Goal: Manage account settings

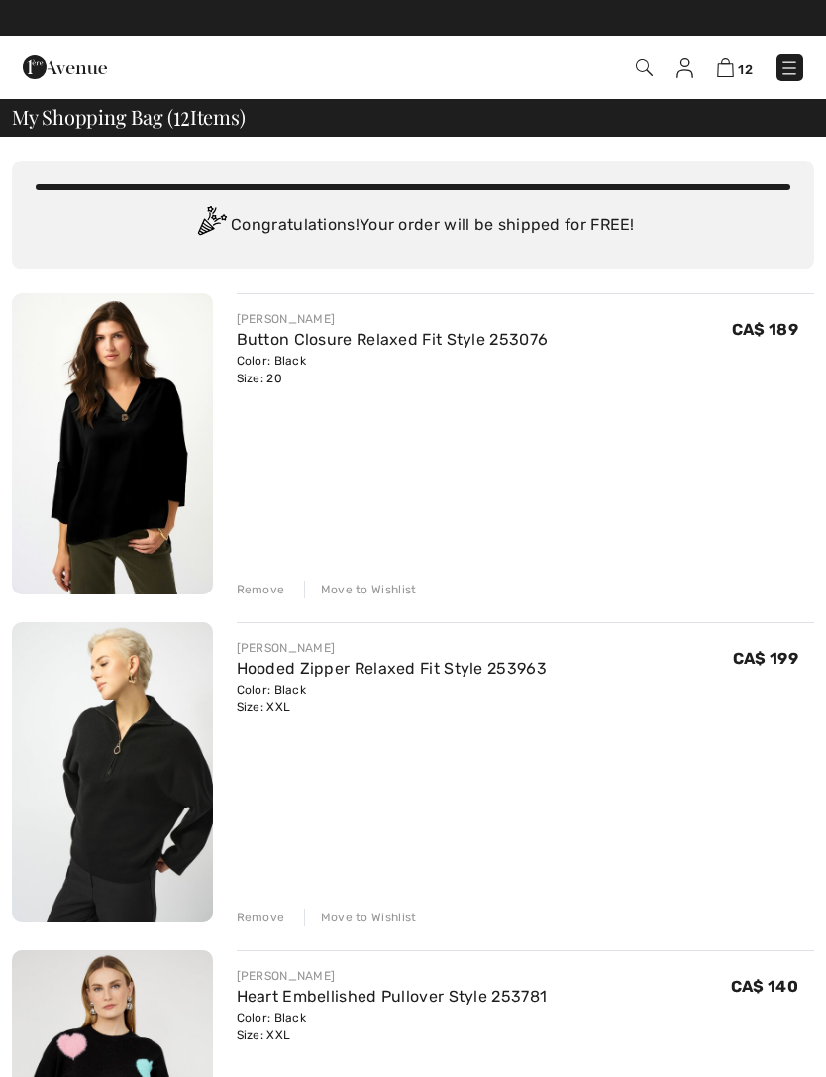
click at [784, 72] on img at bounding box center [790, 68] width 20 height 20
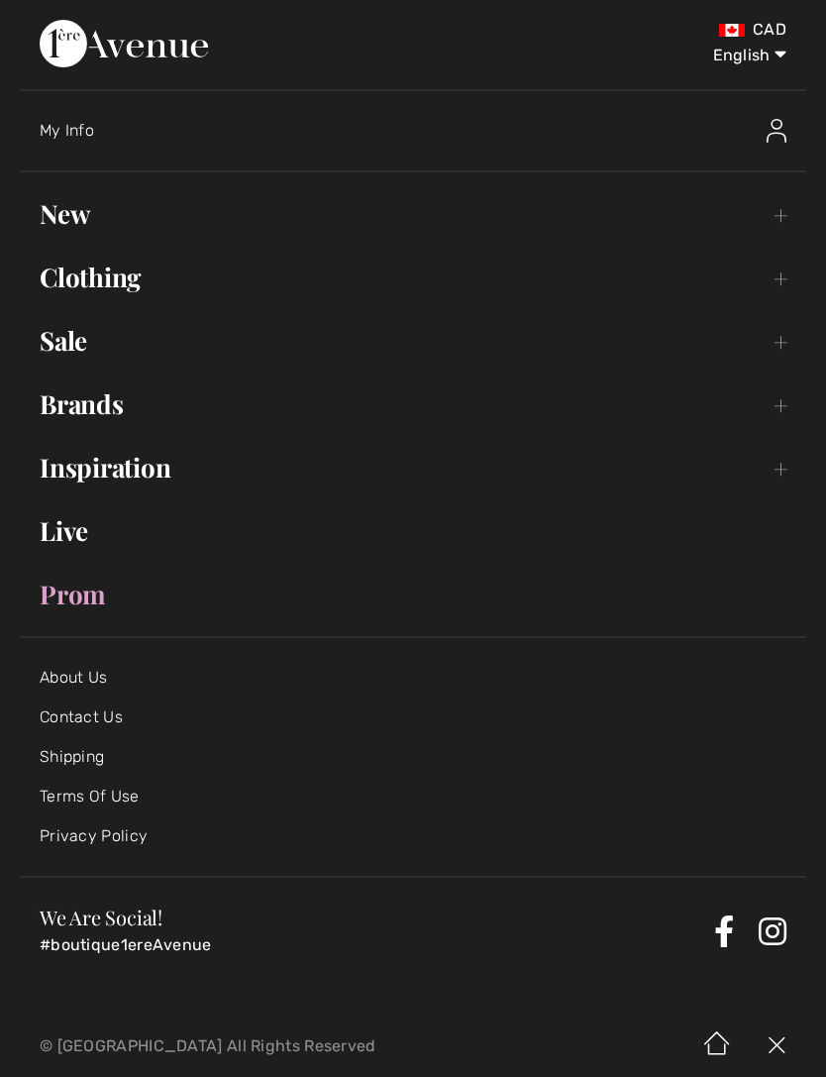
click at [775, 137] on img at bounding box center [777, 131] width 20 height 24
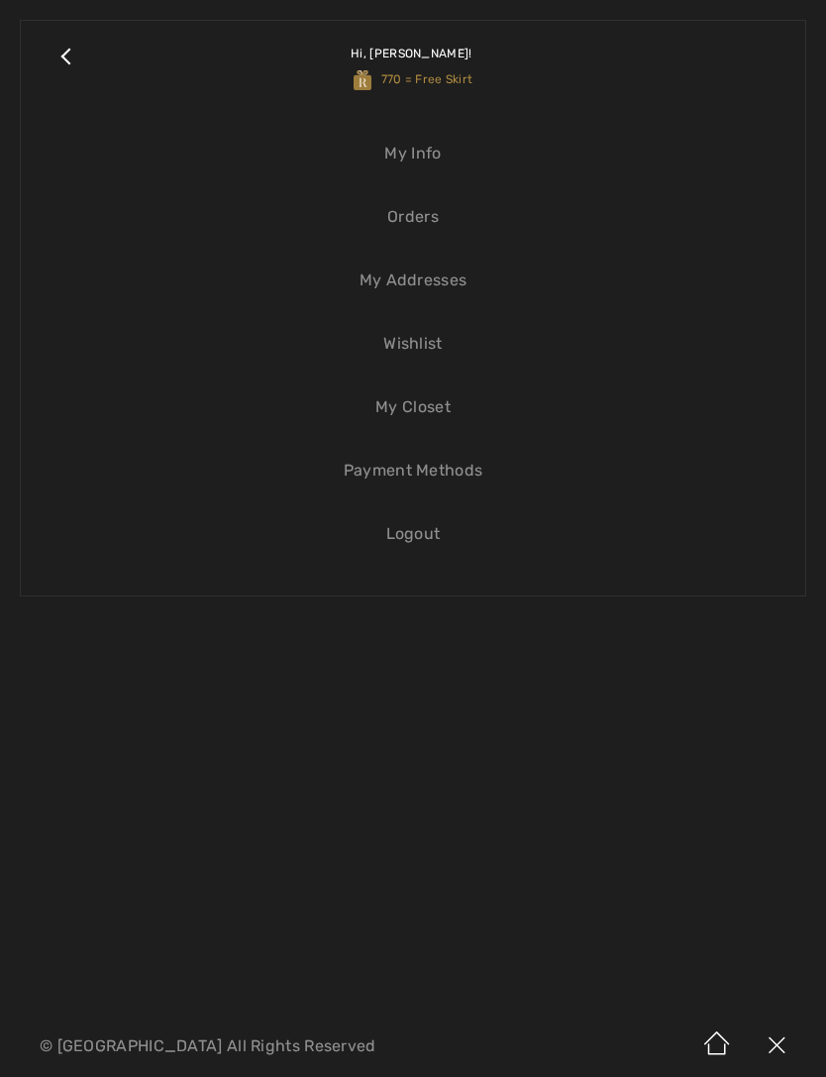
click at [435, 152] on link "My Info" at bounding box center [413, 154] width 745 height 44
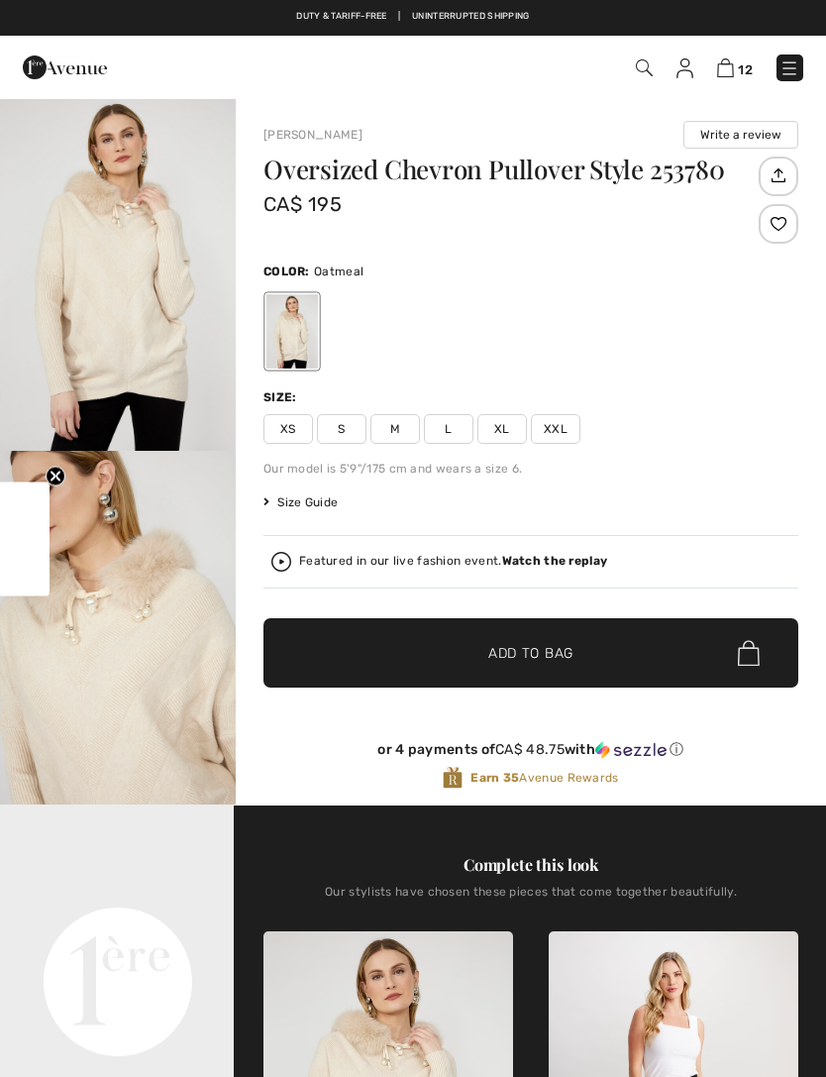
checkbox input "true"
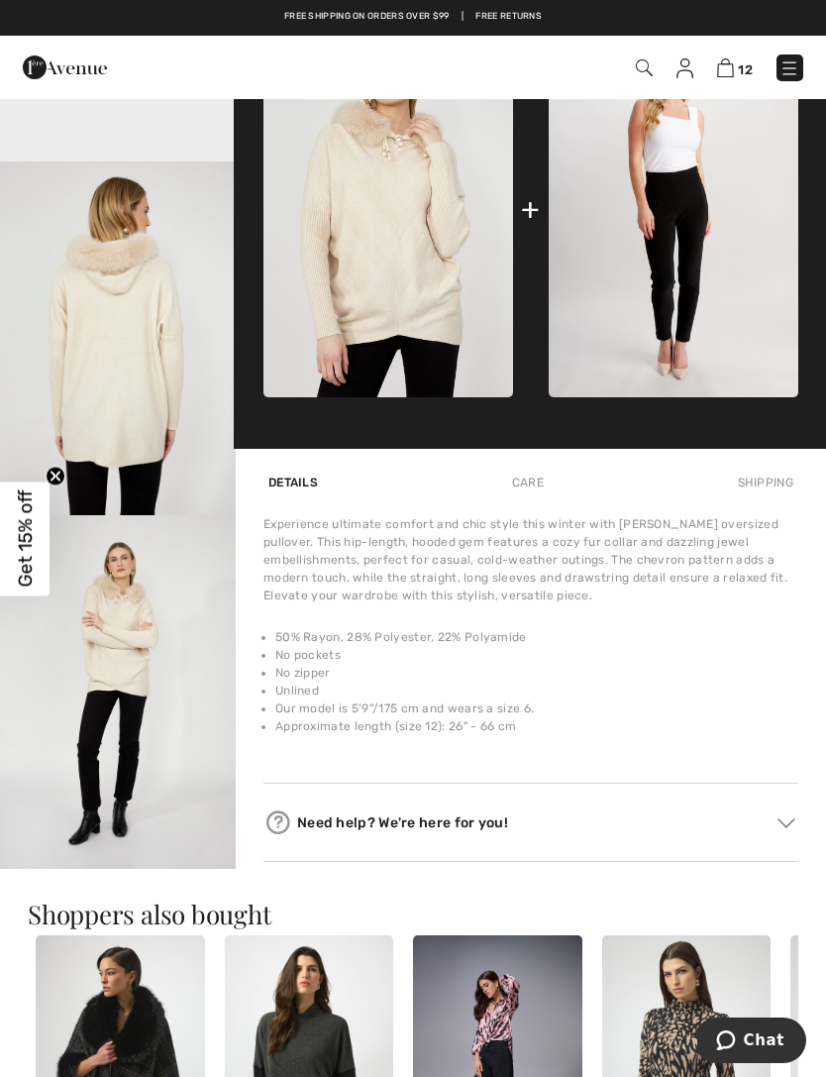
scroll to position [908, 0]
